Goal: Use online tool/utility: Utilize a website feature to perform a specific function

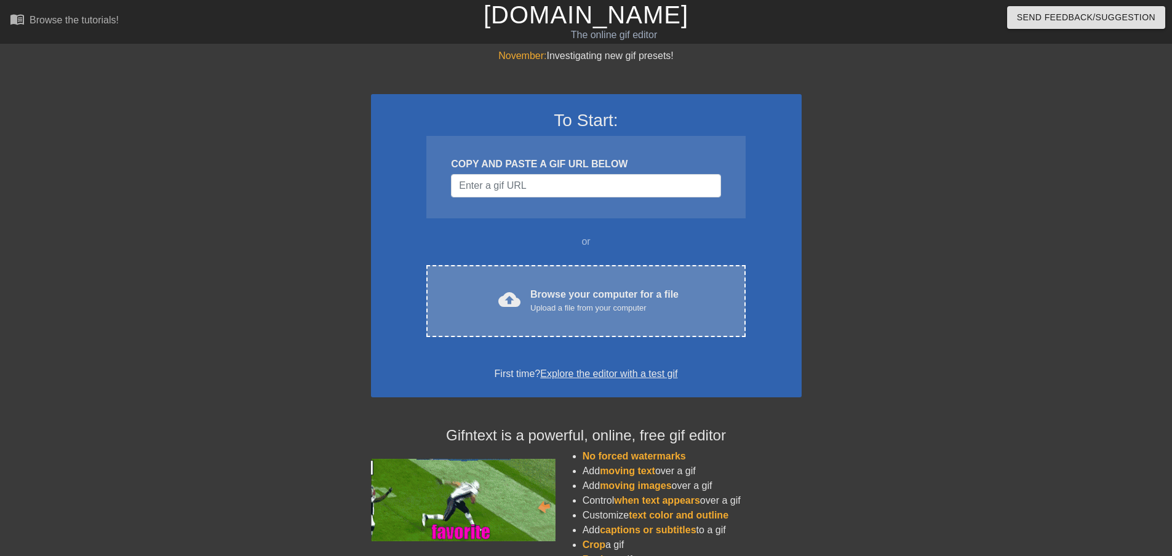
click at [558, 294] on div "Browse your computer for a file Upload a file from your computer" at bounding box center [604, 300] width 148 height 27
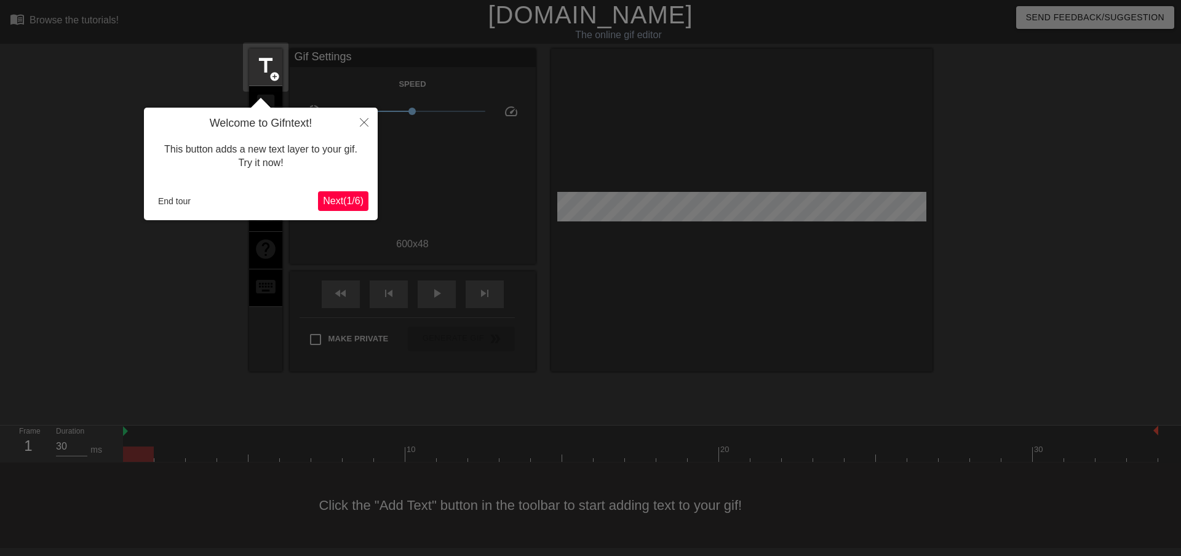
click at [354, 199] on span "Next ( 1 / 6 )" at bounding box center [343, 201] width 41 height 10
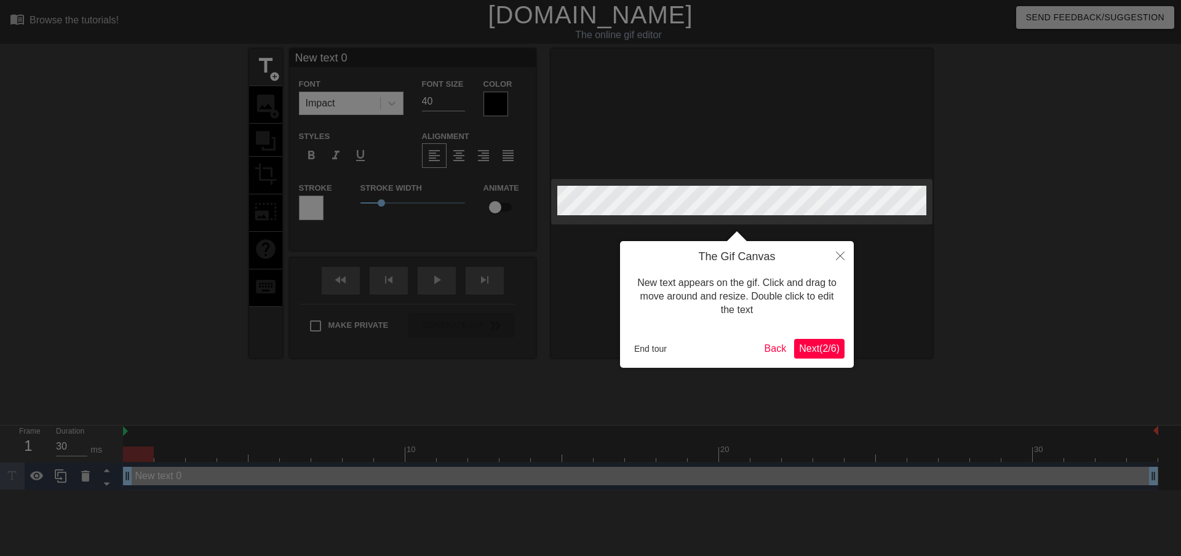
click at [810, 340] on button "Next ( 2 / 6 )" at bounding box center [819, 349] width 50 height 20
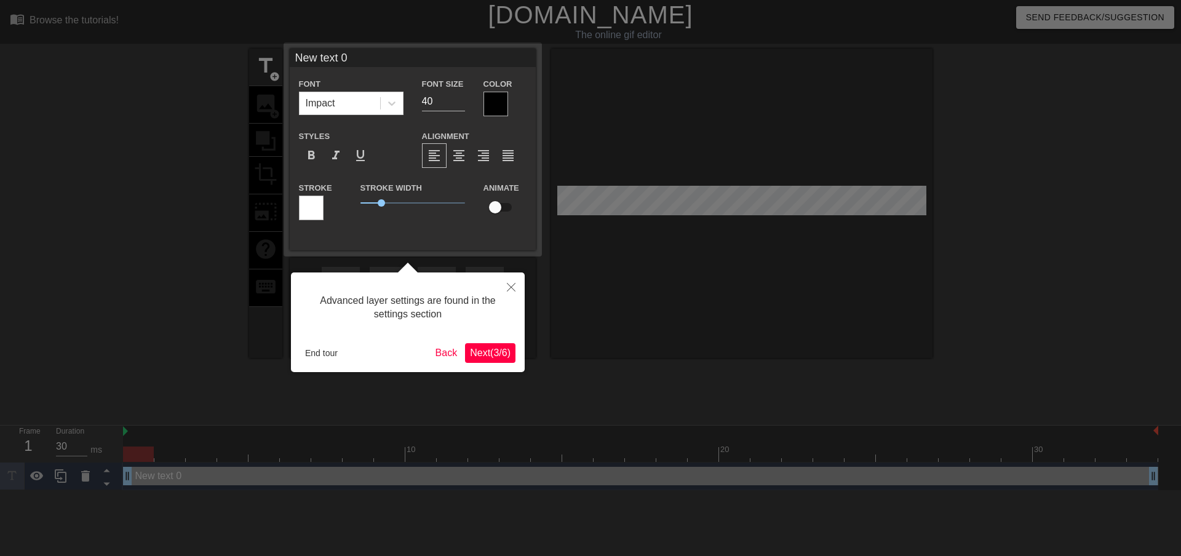
click at [498, 343] on button "Next ( 3 / 6 )" at bounding box center [490, 353] width 50 height 20
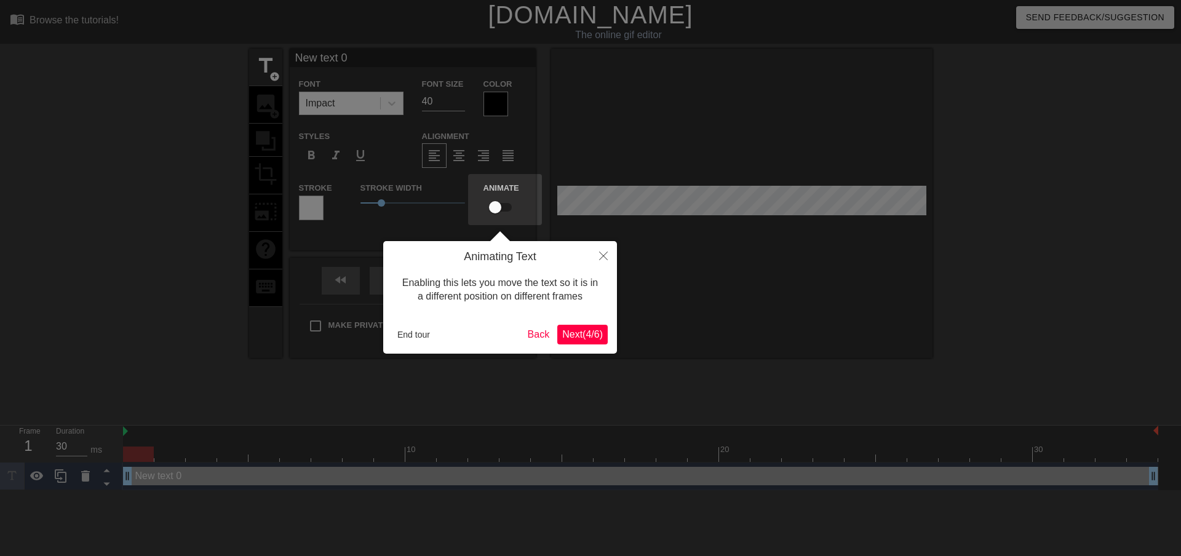
click at [586, 333] on span "Next ( 4 / 6 )" at bounding box center [582, 334] width 41 height 10
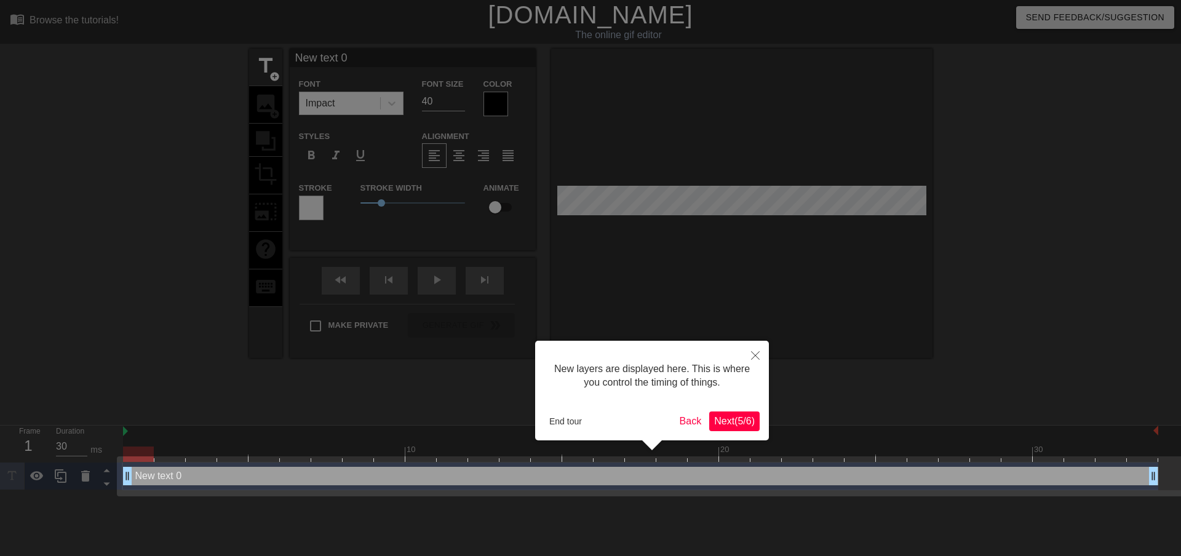
click at [739, 423] on span "Next ( 5 / 6 )" at bounding box center [734, 421] width 41 height 10
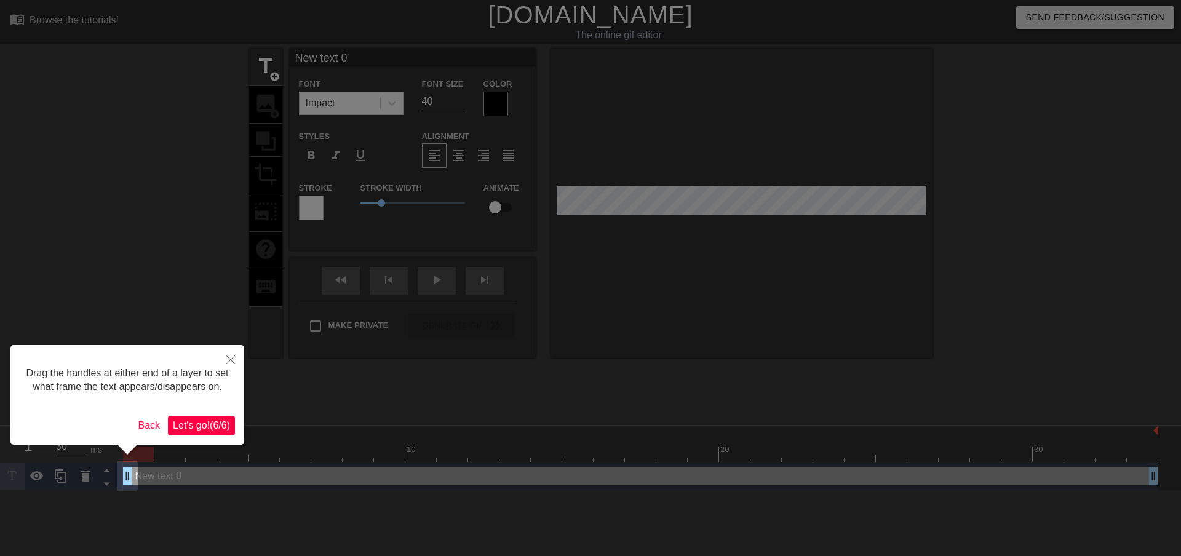
click at [217, 423] on span "Let's go! ( 6 / 6 )" at bounding box center [201, 425] width 57 height 10
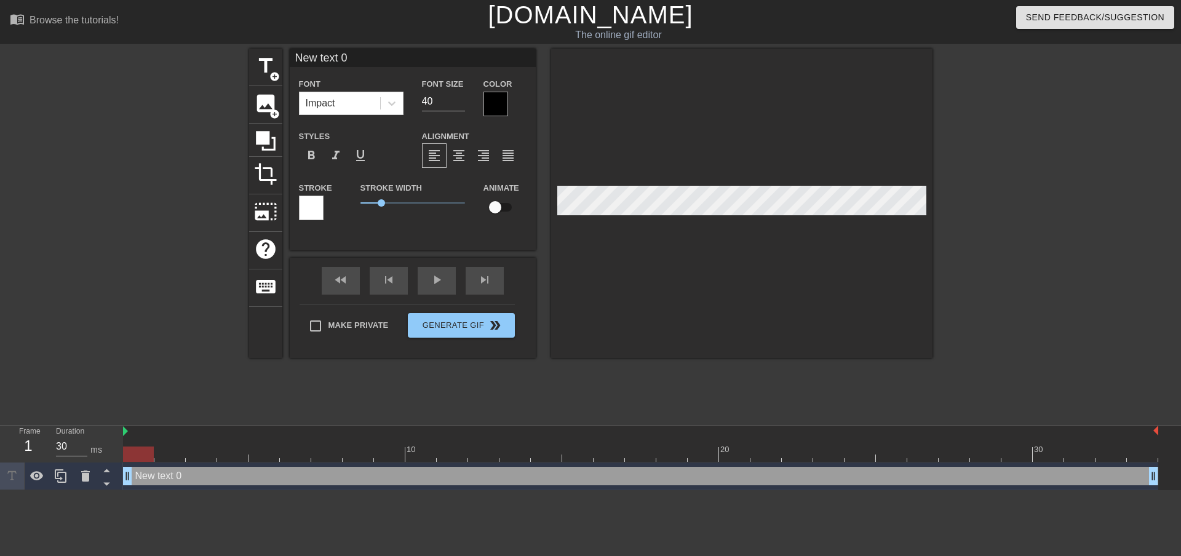
click at [496, 101] on div at bounding box center [495, 104] width 25 height 25
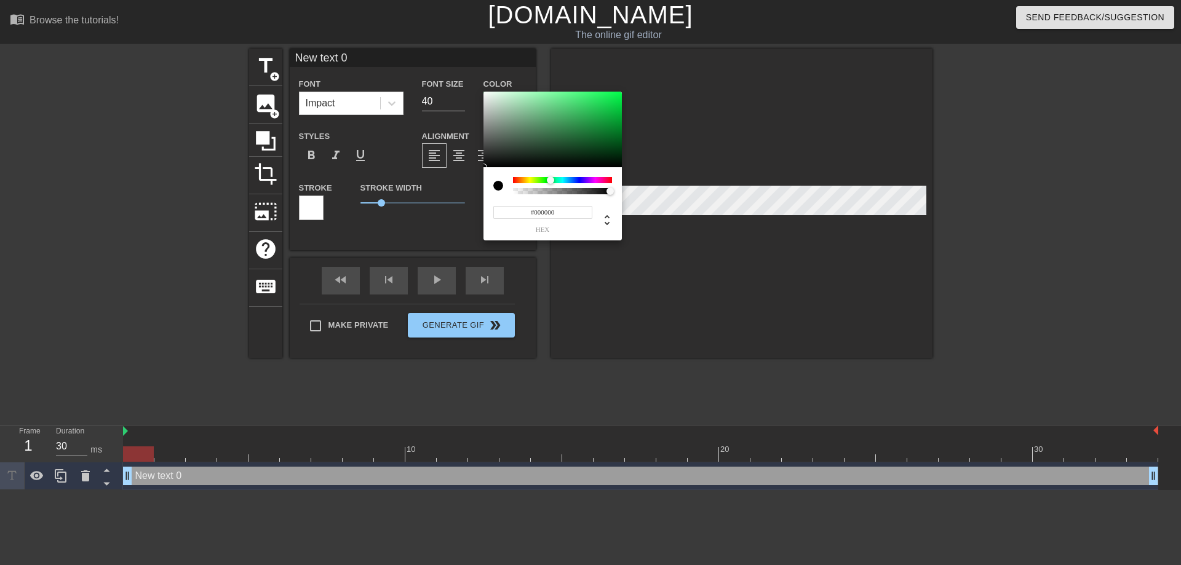
click at [550, 181] on div at bounding box center [562, 180] width 99 height 6
click at [546, 181] on div at bounding box center [562, 180] width 99 height 6
type input "#10FF18"
drag, startPoint x: 588, startPoint y: 119, endPoint x: 613, endPoint y: 68, distance: 57.2
click at [613, 70] on div "#10FF18 hex" at bounding box center [590, 282] width 1181 height 565
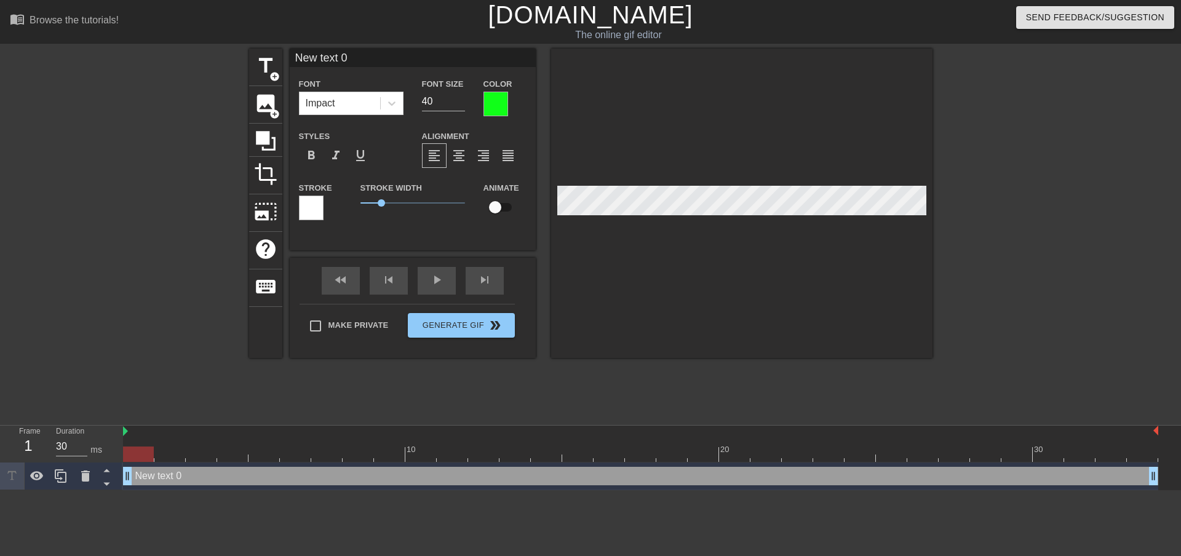
click at [688, 301] on div at bounding box center [741, 203] width 381 height 309
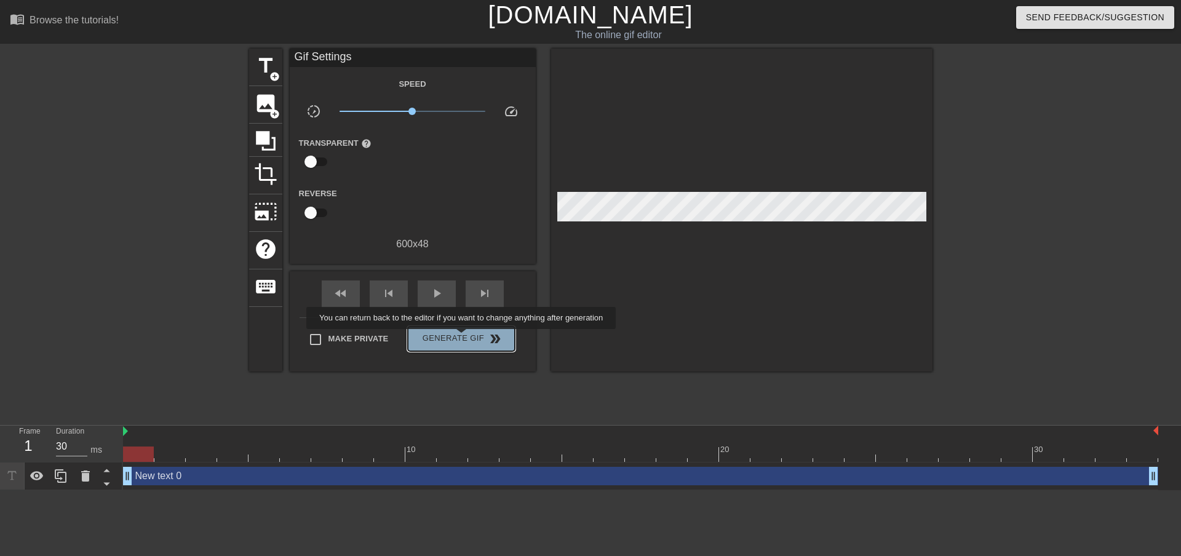
click at [463, 338] on span "Generate Gif double_arrow" at bounding box center [461, 339] width 97 height 15
